Goal: Information Seeking & Learning: Learn about a topic

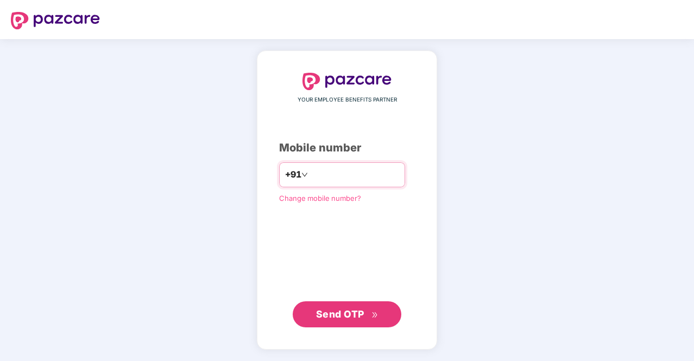
click at [332, 174] on input "number" at bounding box center [354, 174] width 89 height 17
type input "**********"
click at [352, 317] on span "Send OTP" at bounding box center [340, 313] width 48 height 11
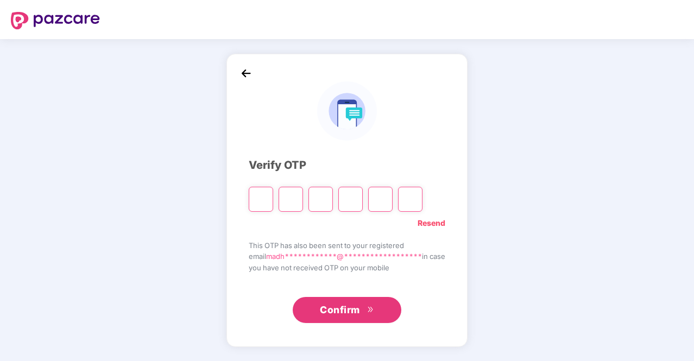
type input "*"
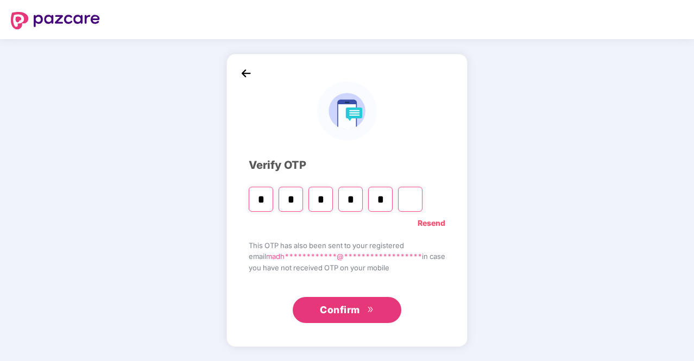
type input "*"
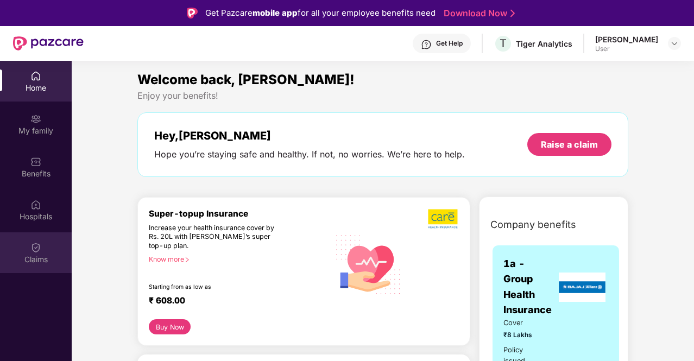
click at [38, 255] on div "Claims" at bounding box center [36, 259] width 72 height 11
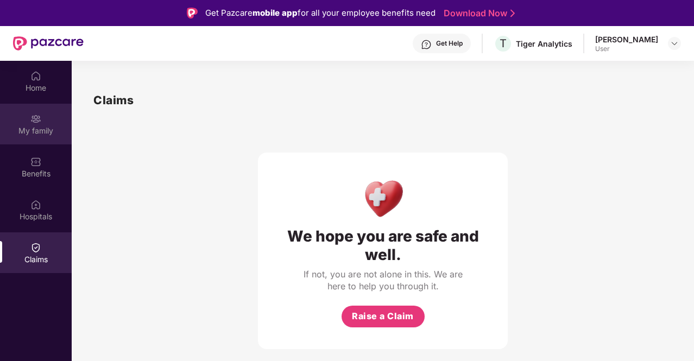
click at [31, 135] on div "My family" at bounding box center [36, 130] width 72 height 11
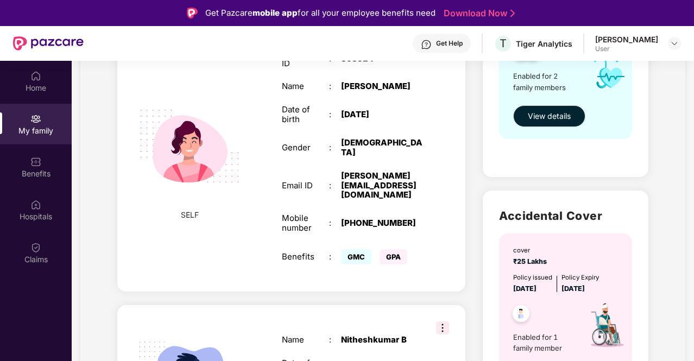
scroll to position [142, 0]
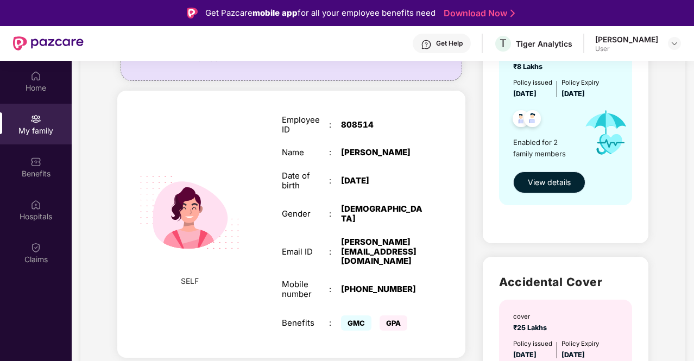
click at [567, 181] on span "View details" at bounding box center [549, 182] width 43 height 12
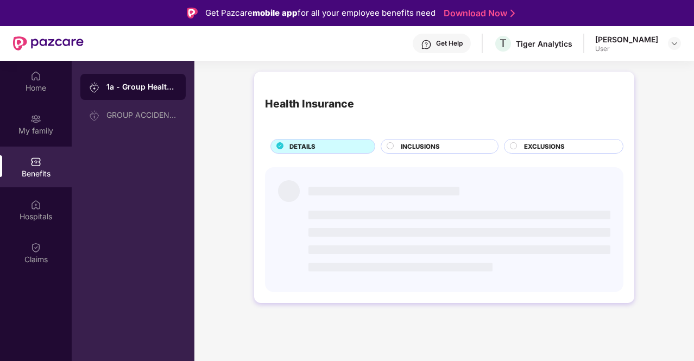
scroll to position [0, 0]
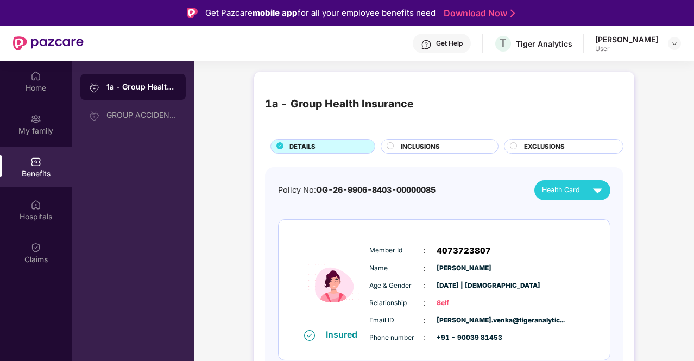
click at [407, 150] on span "INCLUSIONS" at bounding box center [420, 147] width 39 height 10
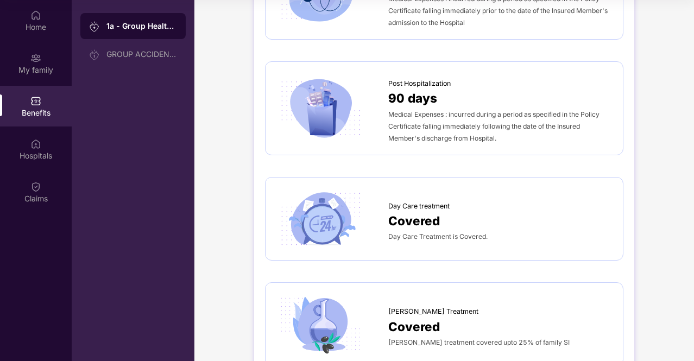
scroll to position [616, 0]
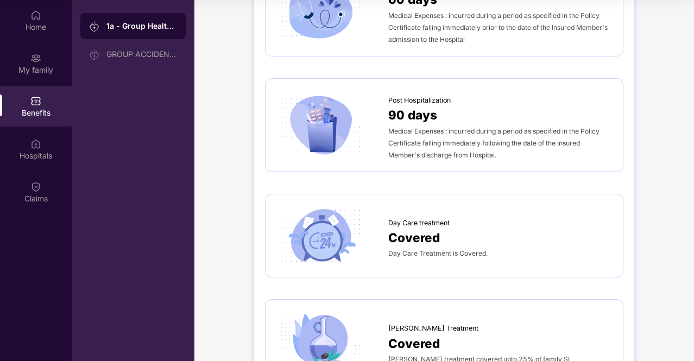
click at [407, 222] on span "Day Care treatment" at bounding box center [418, 223] width 61 height 11
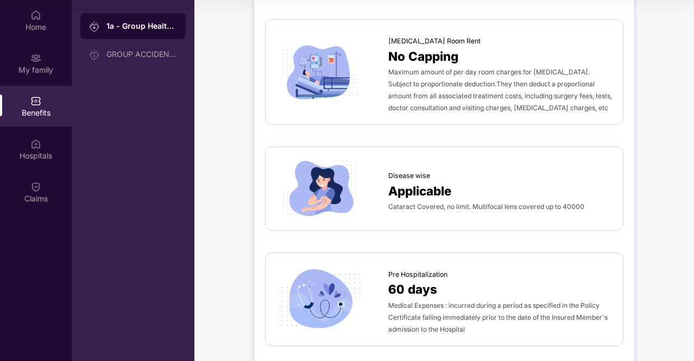
scroll to position [290, 0]
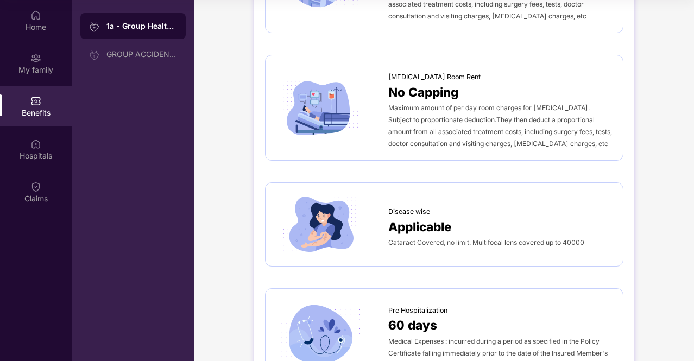
click at [417, 229] on span "Applicable" at bounding box center [420, 226] width 64 height 19
click at [303, 221] on img at bounding box center [320, 224] width 88 height 61
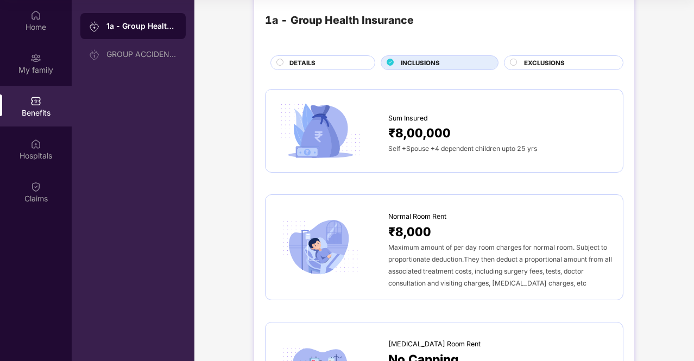
scroll to position [0, 0]
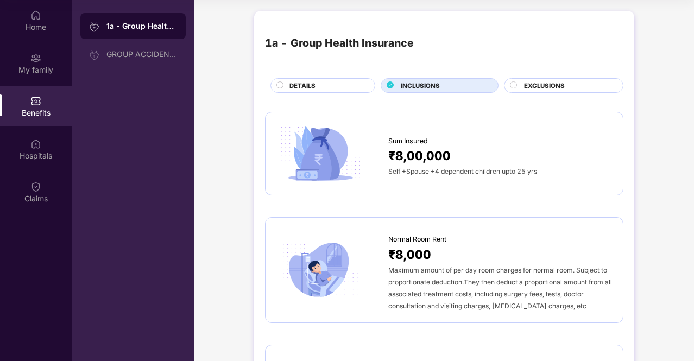
click at [558, 84] on span "EXCLUSIONS" at bounding box center [544, 86] width 41 height 10
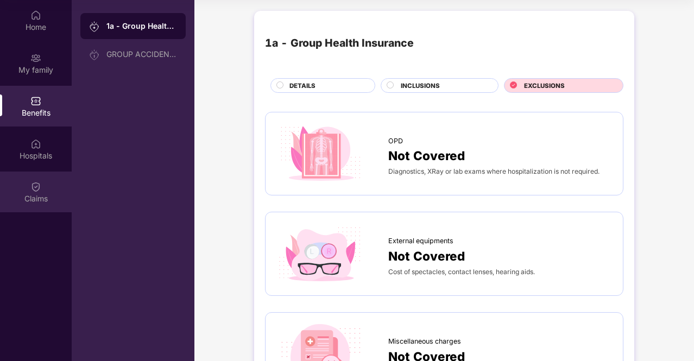
click at [36, 191] on img at bounding box center [35, 186] width 11 height 11
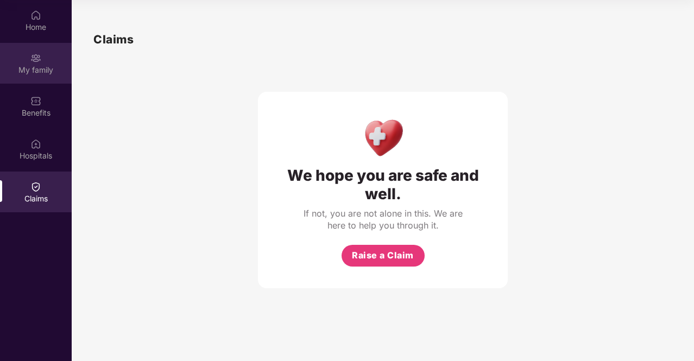
click at [25, 65] on div "My family" at bounding box center [36, 70] width 72 height 11
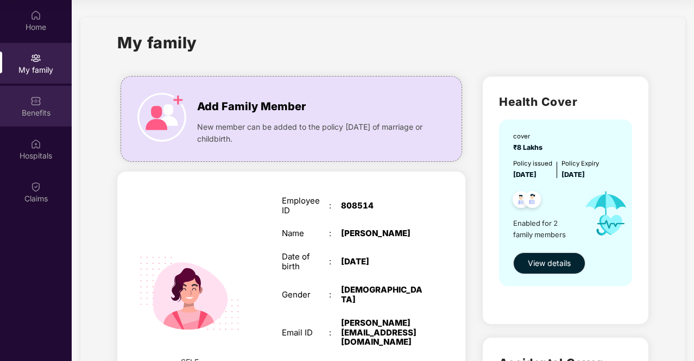
click at [33, 110] on div "Benefits" at bounding box center [36, 113] width 72 height 11
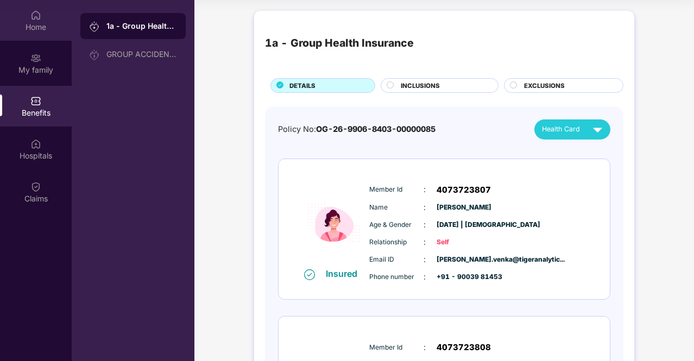
click at [28, 26] on div "Home" at bounding box center [36, 27] width 72 height 11
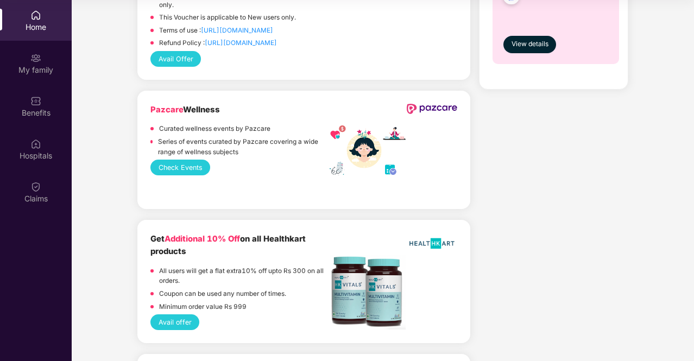
scroll to position [706, 0]
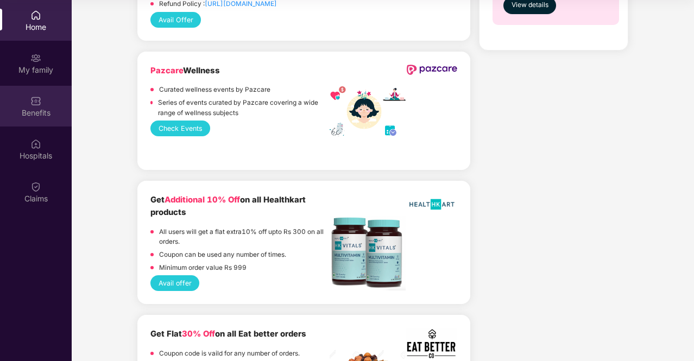
click at [36, 103] on img at bounding box center [35, 101] width 11 height 11
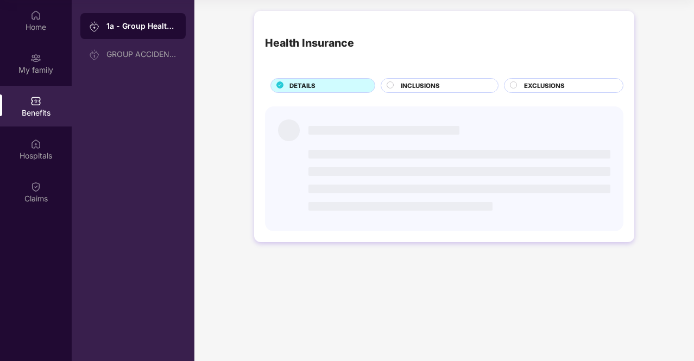
scroll to position [0, 0]
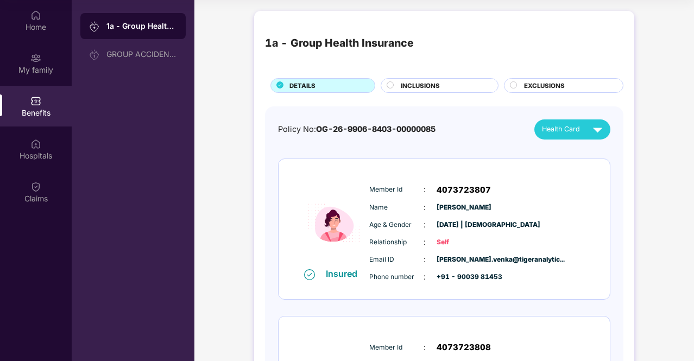
click at [411, 87] on span "INCLUSIONS" at bounding box center [420, 86] width 39 height 10
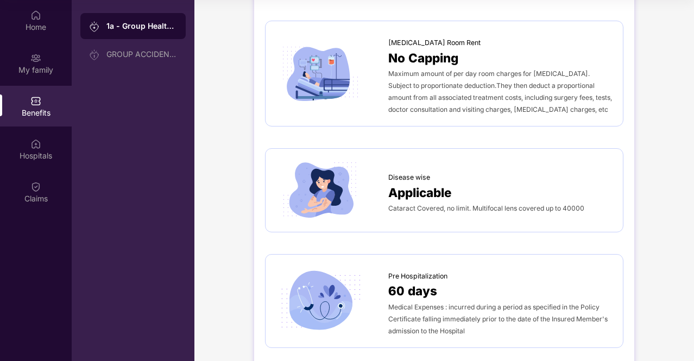
scroll to position [326, 0]
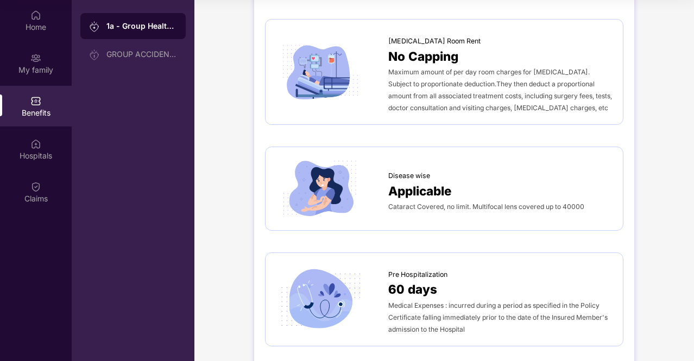
click at [419, 183] on span "Applicable" at bounding box center [420, 190] width 64 height 19
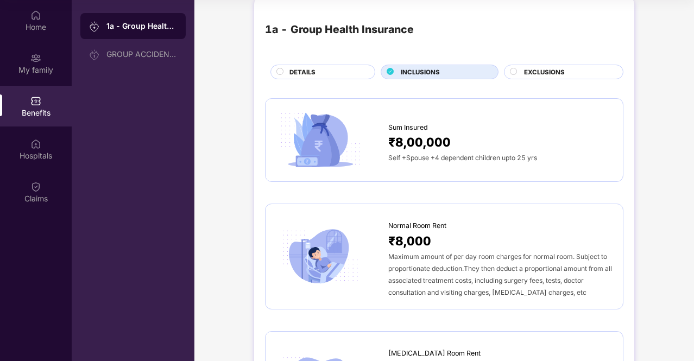
scroll to position [0, 0]
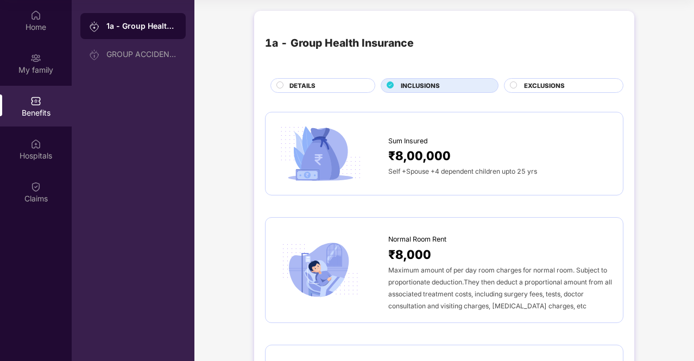
click at [548, 90] on div "EXCLUSIONS" at bounding box center [568, 86] width 99 height 11
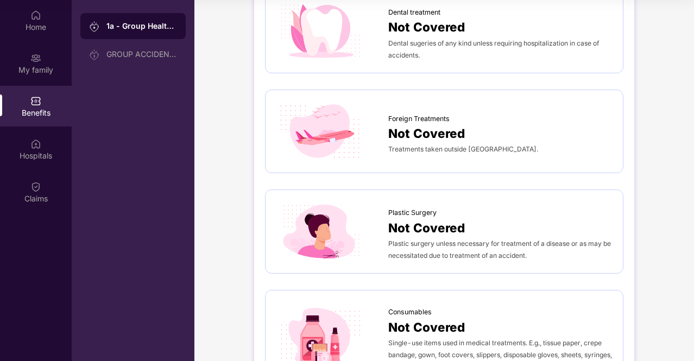
scroll to position [206, 0]
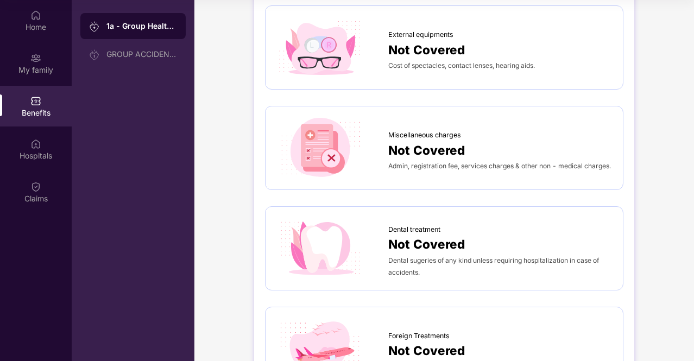
click at [393, 254] on div "Dental sugeries of any kind unless requiring hospitalization in case of acciden…" at bounding box center [500, 266] width 224 height 24
click at [404, 238] on span "Not Covered" at bounding box center [426, 244] width 77 height 19
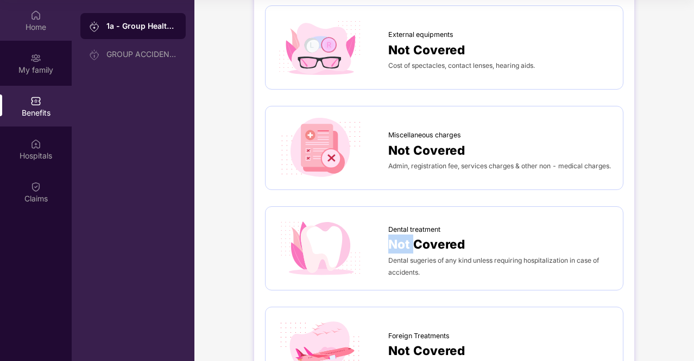
click at [37, 20] on img at bounding box center [35, 15] width 11 height 11
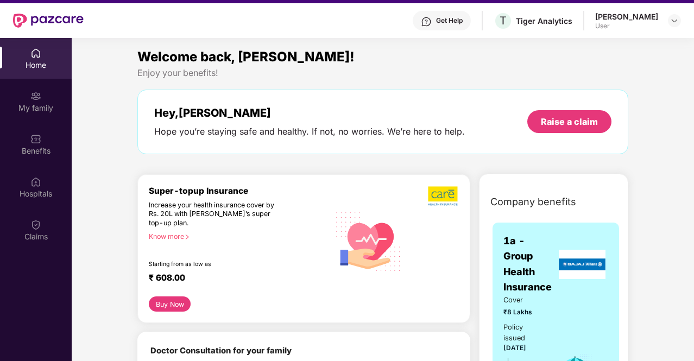
scroll to position [0, 0]
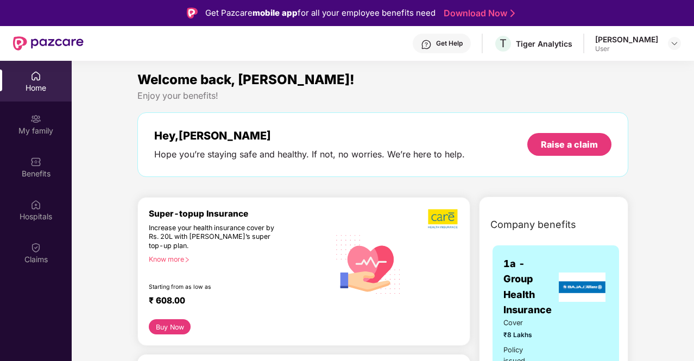
click at [422, 42] on div "Get Help" at bounding box center [442, 44] width 58 height 20
